Goal: Subscribe to service/newsletter

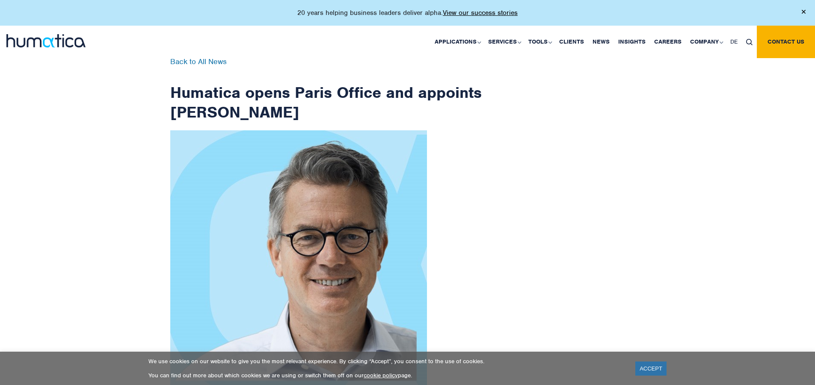
scroll to position [1364, 0]
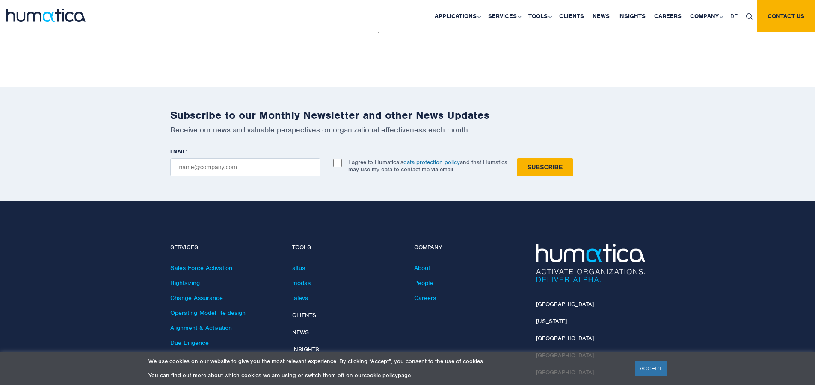
checkbox input "true"
type input "[EMAIL_ADDRESS][DOMAIN_NAME]"
click at [517, 158] on input "Subscribe" at bounding box center [545, 167] width 56 height 18
